Goal: Information Seeking & Learning: Check status

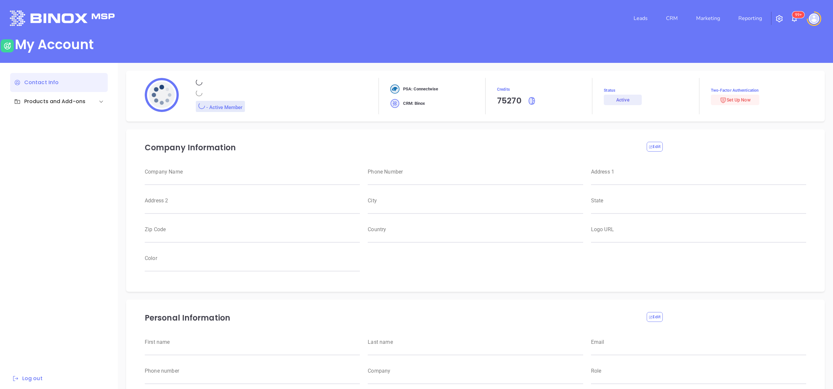
type input "Motiva Networks"
type input "[PHONE_NUMBER]"
type input "[STREET_ADDRESS]"
type input "[GEOGRAPHIC_DATA]"
type input "[US_STATE]"
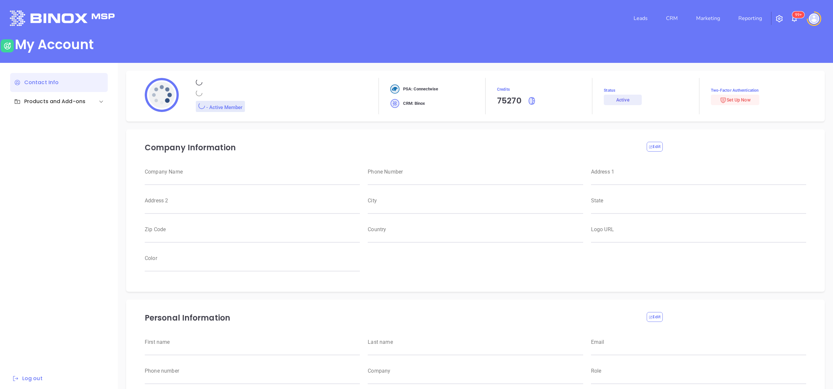
type input "11530"
type input "[GEOGRAPHIC_DATA]"
type input "[URL][DOMAIN_NAME]"
type input "#007aff"
type input "[PERSON_NAME]"
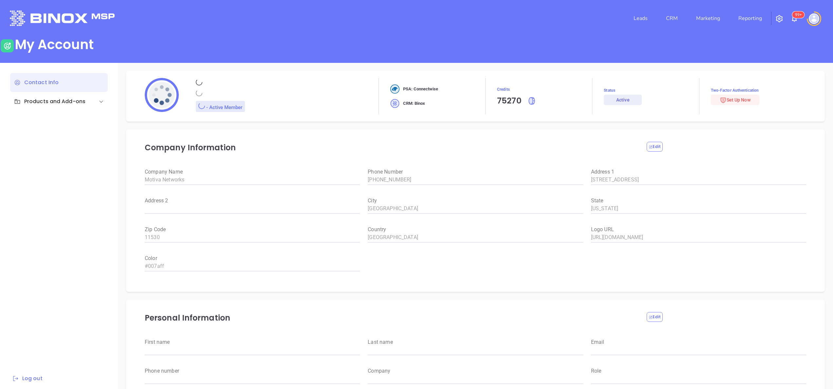
type input "[PERSON_NAME]"
type input "[PERSON_NAME][EMAIL_ADDRESS][DOMAIN_NAME]"
type input "6465510554"
type input "Motiva Networks"
type input "Marketing"
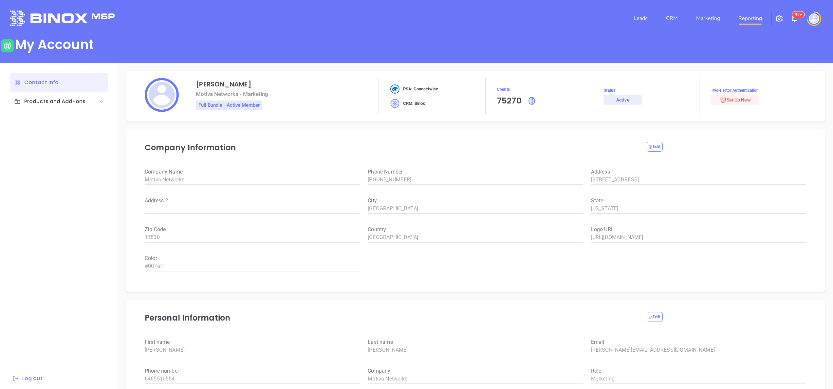
click at [741, 23] on link "Reporting" at bounding box center [749, 18] width 29 height 13
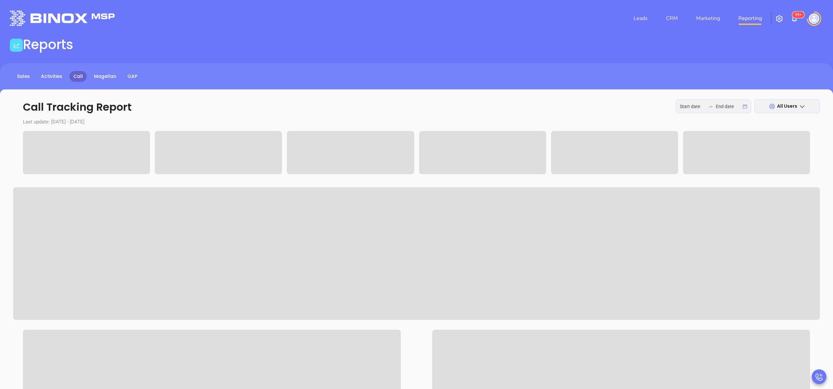
type input "[DATE]"
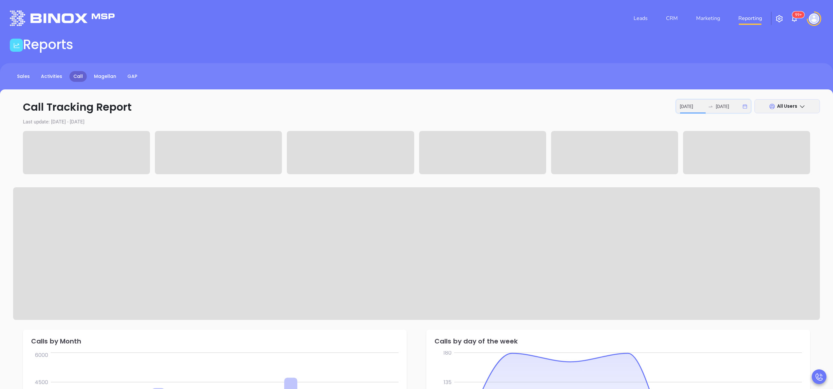
click at [693, 103] on input "[DATE]" at bounding box center [692, 106] width 26 height 7
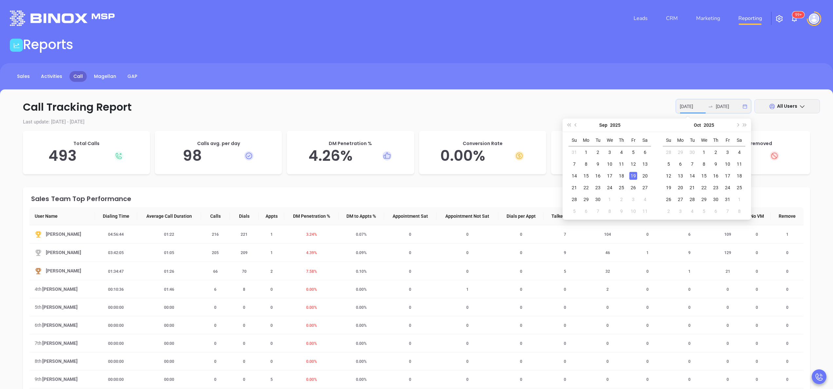
type input "[DATE]"
click at [268, 272] on span "2" at bounding box center [271, 271] width 10 height 5
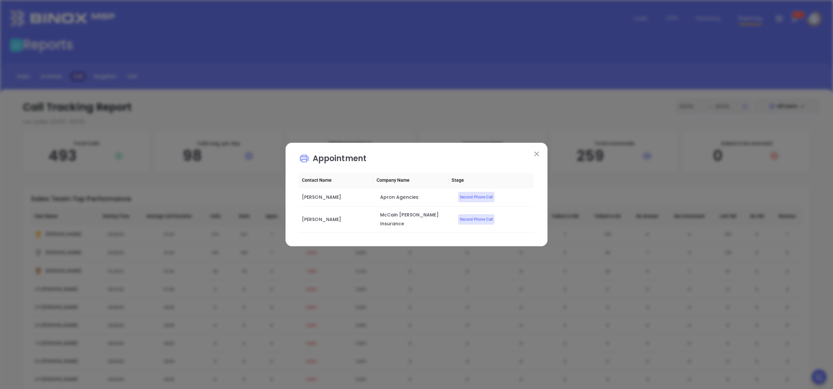
click at [535, 156] on img at bounding box center [536, 154] width 5 height 5
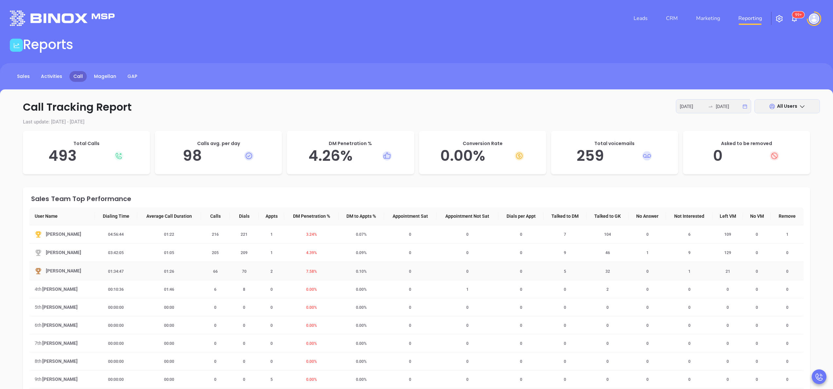
click at [305, 272] on span "7.58 %" at bounding box center [311, 271] width 19 height 5
